Goal: Check status

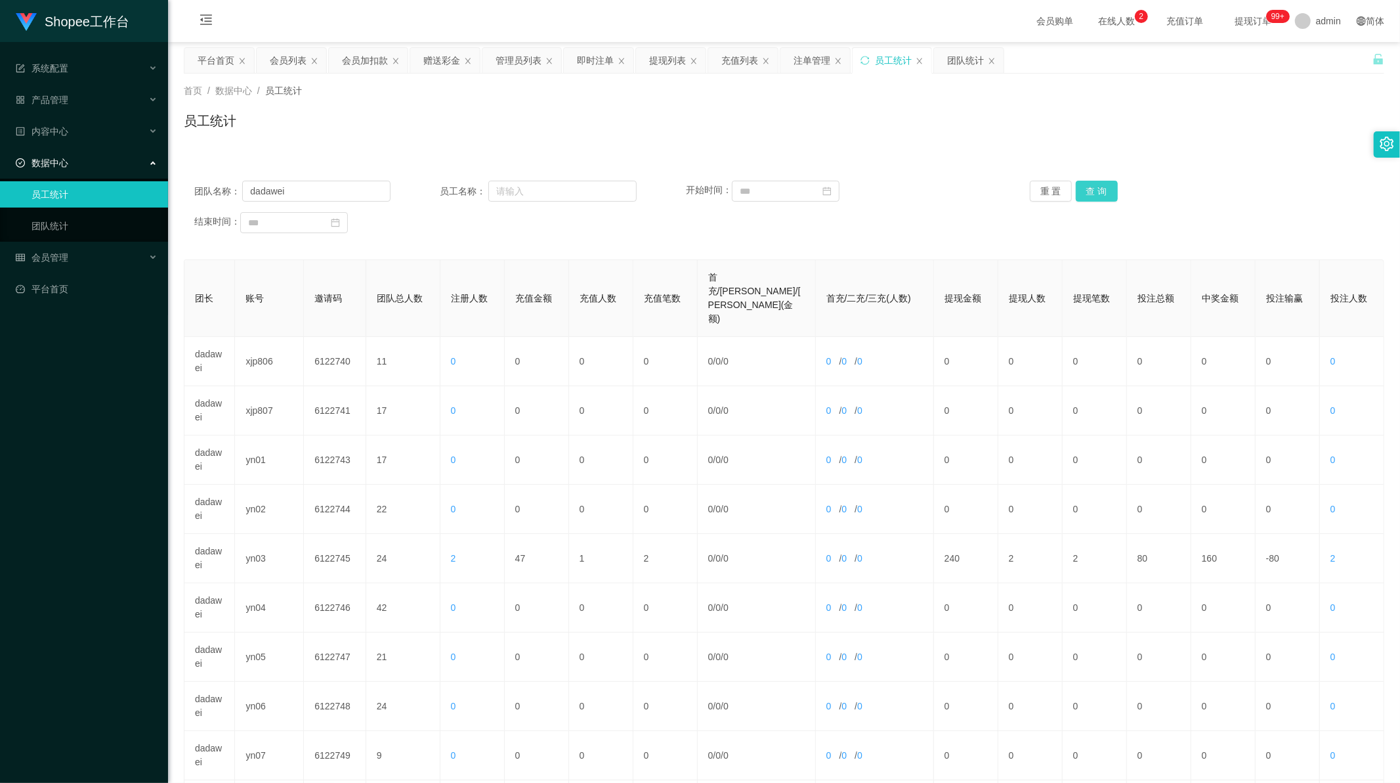
scroll to position [1, 0]
click at [1079, 200] on button "查 询" at bounding box center [1097, 191] width 42 height 21
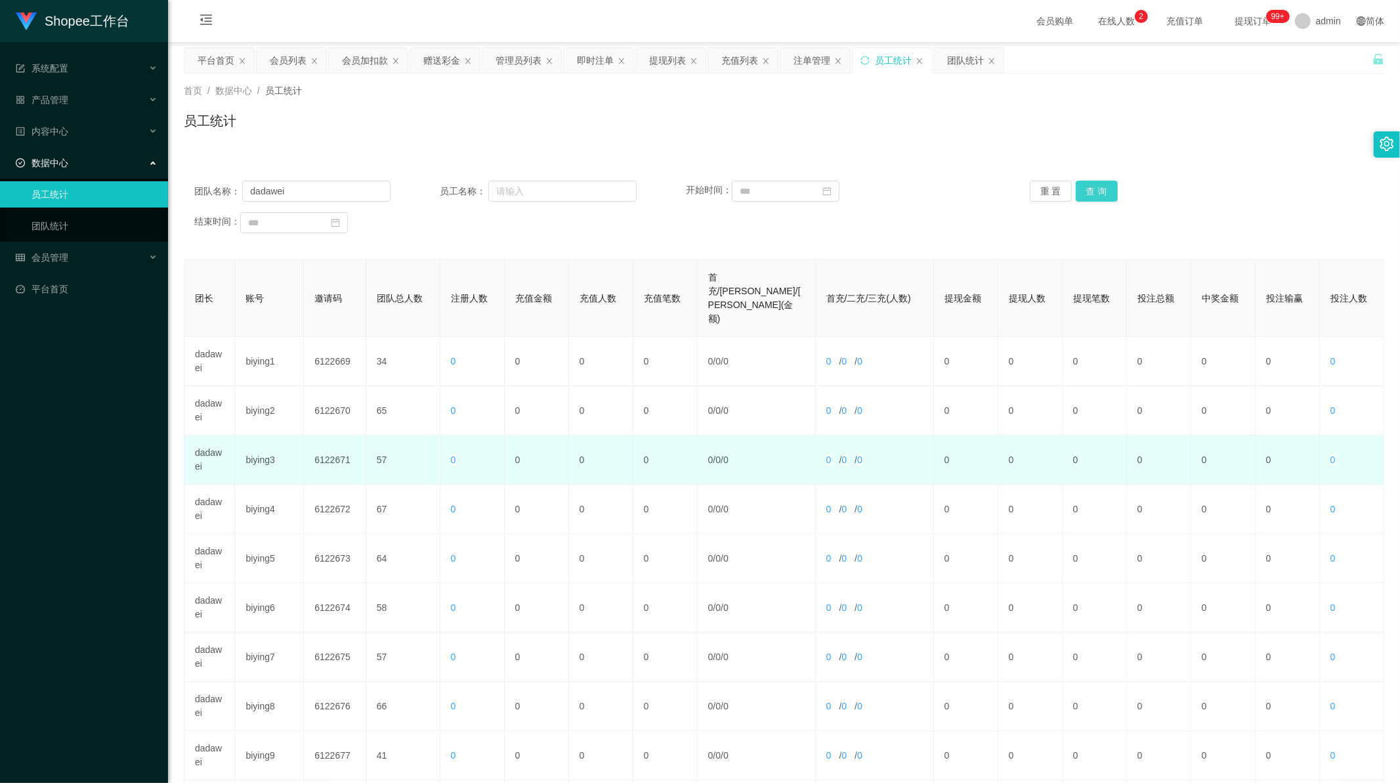
scroll to position [125, 0]
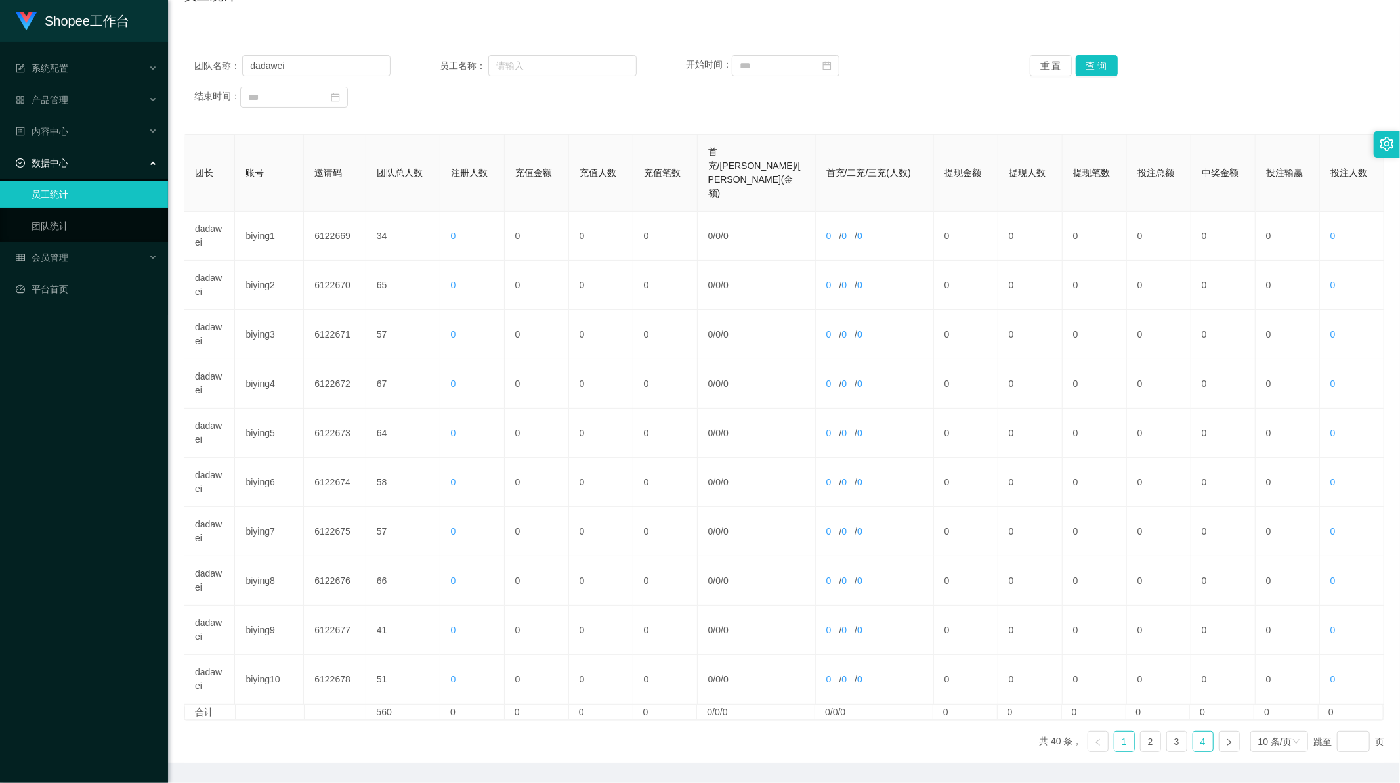
click at [1197, 731] on link "4" at bounding box center [1204, 741] width 20 height 20
click at [801, 70] on input at bounding box center [786, 65] width 108 height 21
click at [752, 135] on div "1" at bounding box center [749, 137] width 16 height 16
type input "**********"
click at [284, 248] on div "30" at bounding box center [284, 248] width 16 height 16
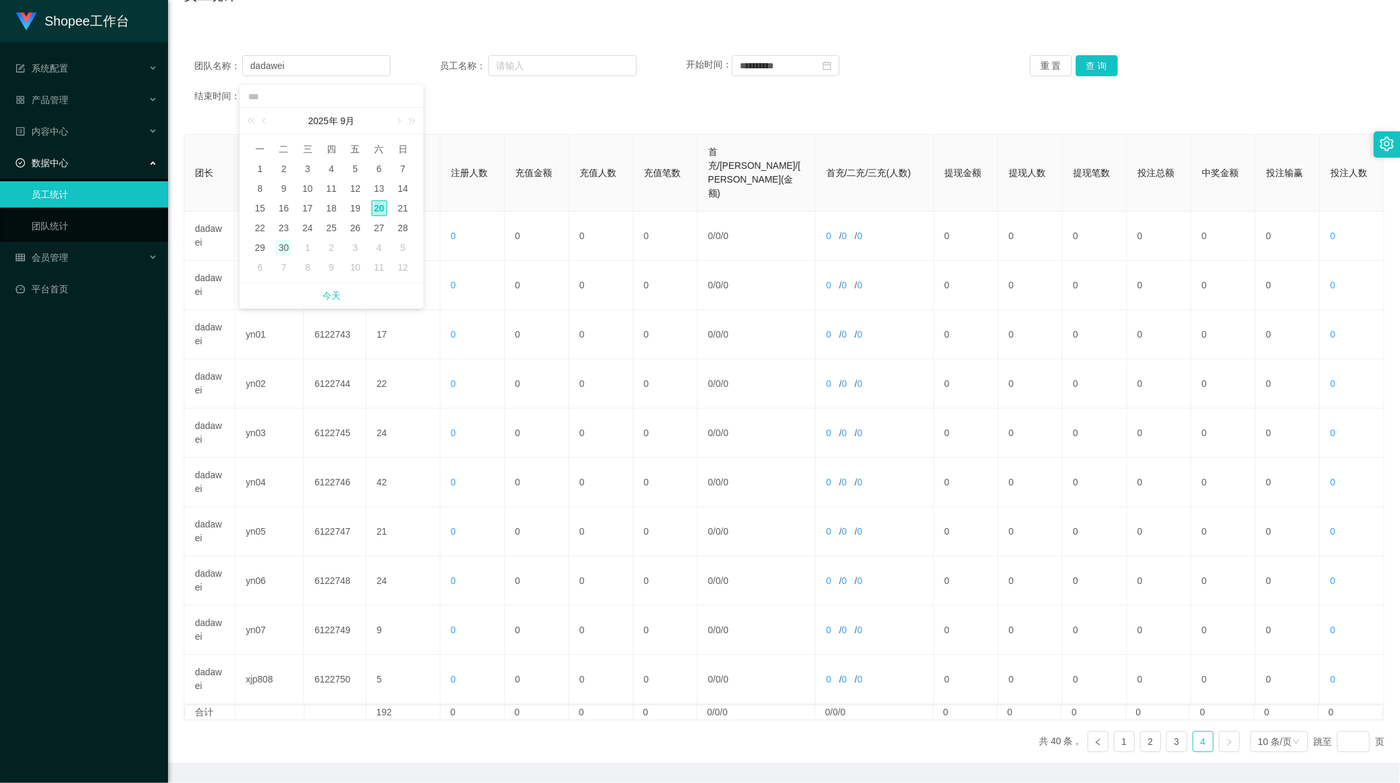
type input "**********"
click at [1090, 69] on button "查 询" at bounding box center [1097, 65] width 42 height 21
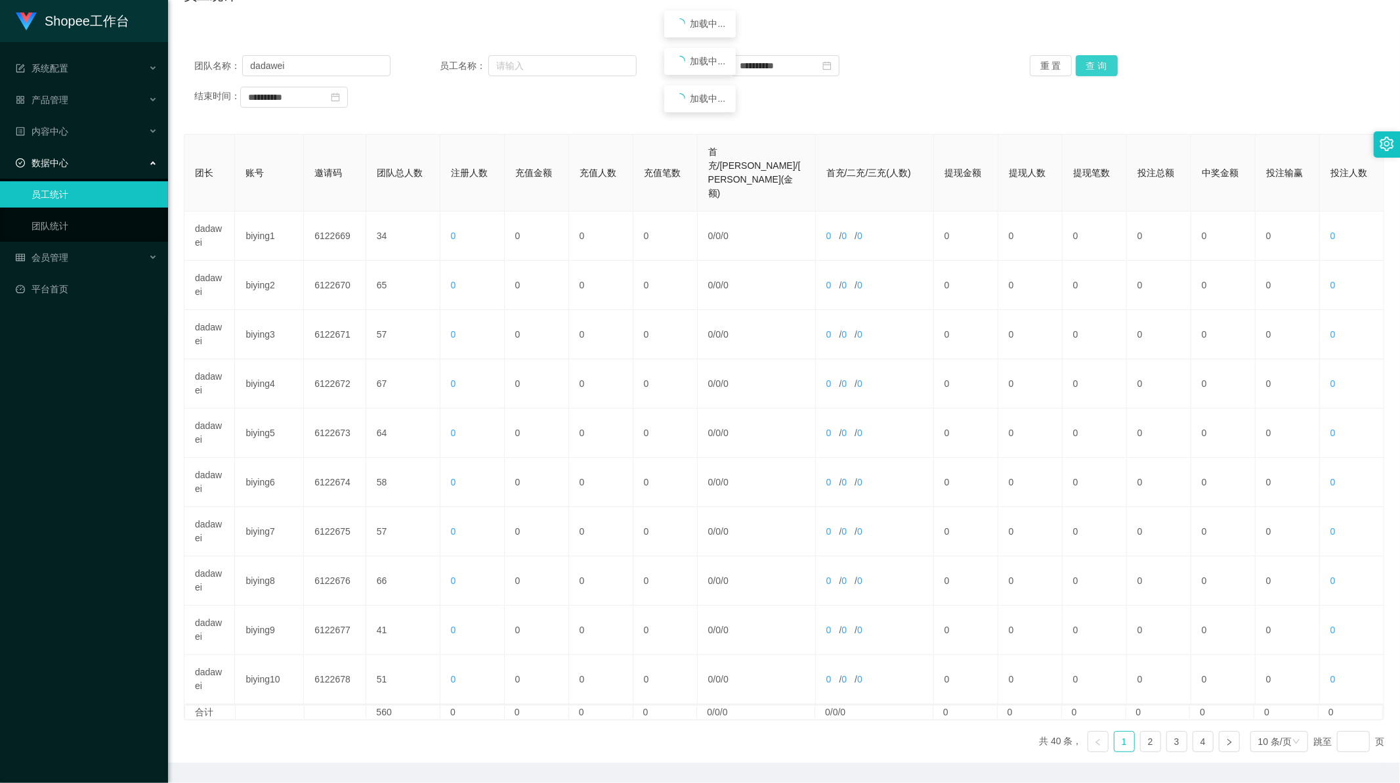
click at [1090, 69] on button "查 询" at bounding box center [1097, 65] width 42 height 21
click at [1204, 731] on link "4" at bounding box center [1204, 741] width 20 height 20
